Goal: Check status: Check status

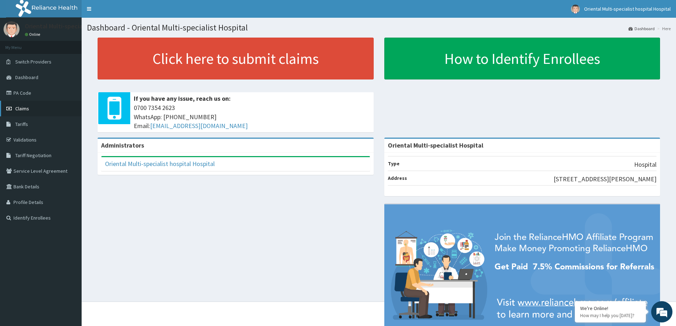
click at [39, 108] on link "Claims" at bounding box center [41, 109] width 82 height 16
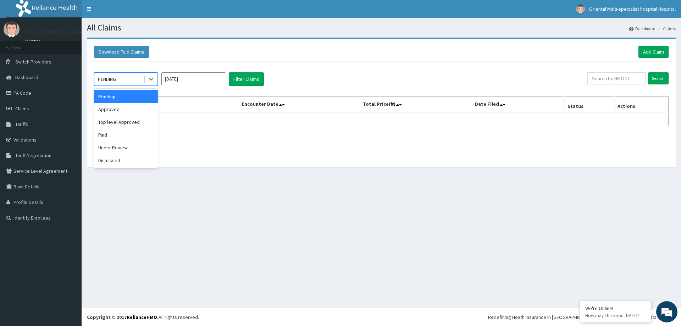
click at [133, 78] on div "PENDING" at bounding box center [118, 78] width 49 height 11
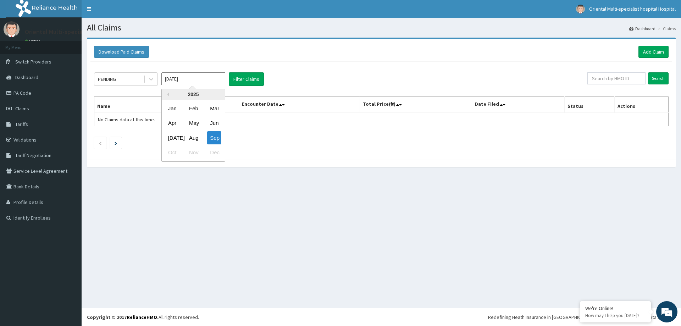
click at [199, 79] on input "[DATE]" at bounding box center [193, 78] width 64 height 13
click at [192, 135] on div "Aug" at bounding box center [193, 137] width 14 height 13
click at [240, 75] on button "Filter Claims" at bounding box center [246, 78] width 35 height 13
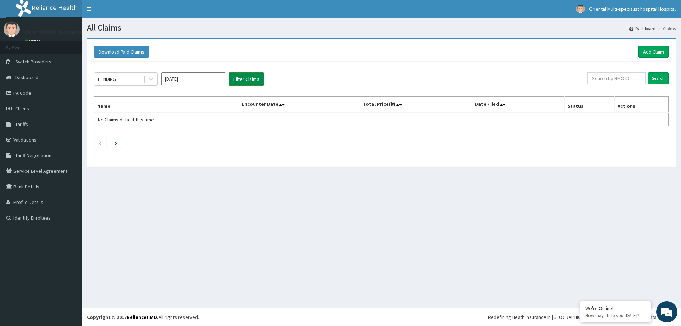
click at [240, 75] on button "Filter Claims" at bounding box center [246, 78] width 35 height 13
click at [198, 77] on input "[DATE]" at bounding box center [193, 78] width 64 height 13
click at [216, 136] on div "Sep" at bounding box center [214, 137] width 14 height 13
type input "[DATE]"
click at [244, 80] on button "Filter Claims" at bounding box center [246, 78] width 35 height 13
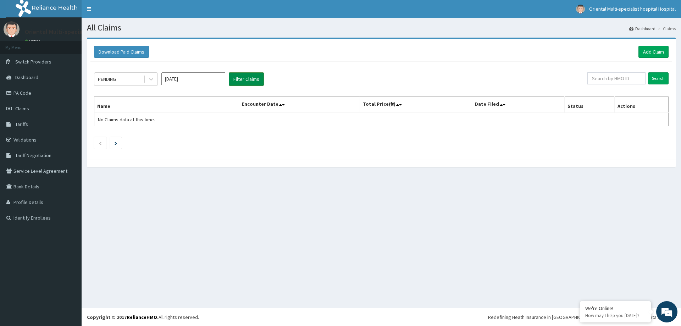
click at [244, 80] on button "Filter Claims" at bounding box center [246, 78] width 35 height 13
click at [41, 110] on link "Claims" at bounding box center [41, 109] width 82 height 16
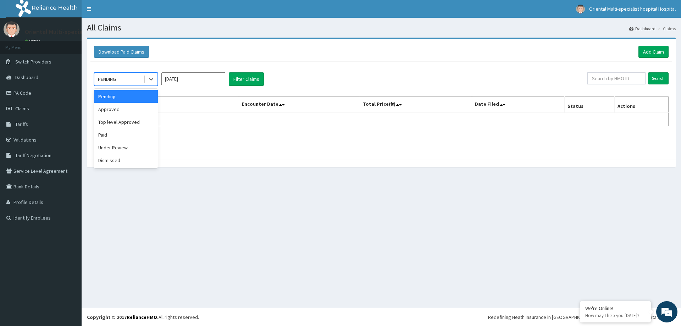
click at [130, 77] on div "PENDING" at bounding box center [118, 78] width 49 height 11
click at [123, 149] on div "Under Review" at bounding box center [126, 147] width 64 height 13
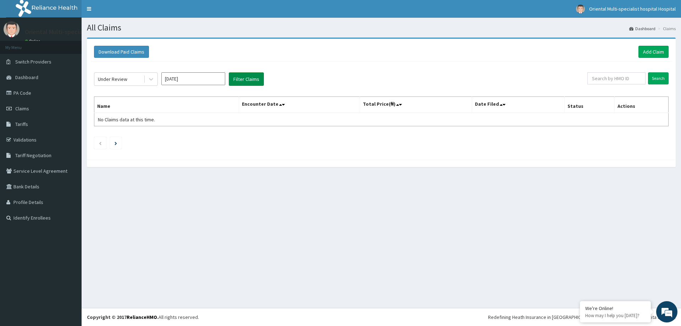
click at [235, 78] on button "Filter Claims" at bounding box center [246, 78] width 35 height 13
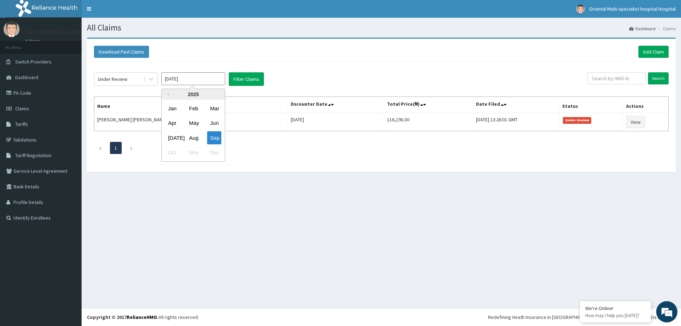
click at [203, 79] on input "[DATE]" at bounding box center [193, 78] width 64 height 13
click at [157, 183] on section "Download Paid Claims Add Claim × Note you can only download claims within a max…" at bounding box center [382, 108] width 600 height 152
click at [24, 94] on link "PA Code" at bounding box center [41, 93] width 82 height 16
